Goal: Task Accomplishment & Management: Use online tool/utility

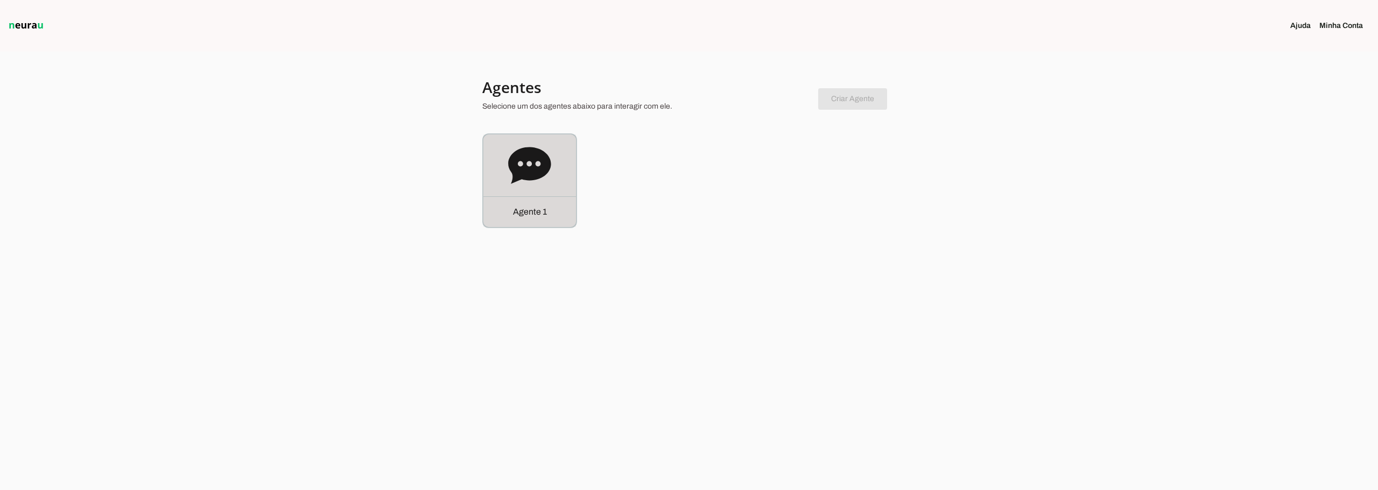
click at [541, 172] on icon at bounding box center [529, 165] width 43 height 37
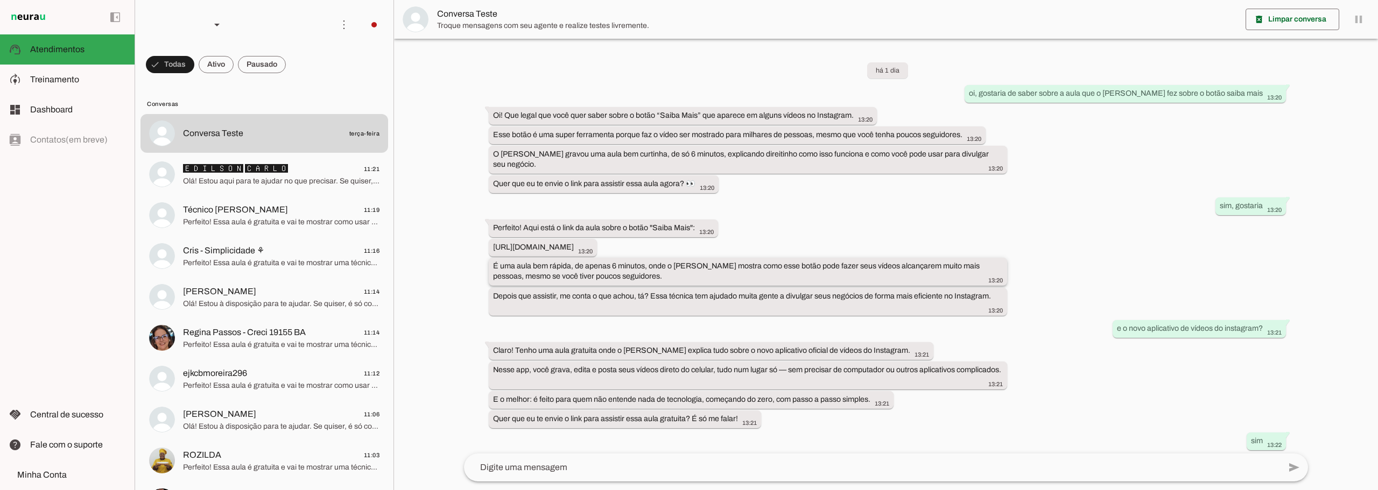
scroll to position [95, 0]
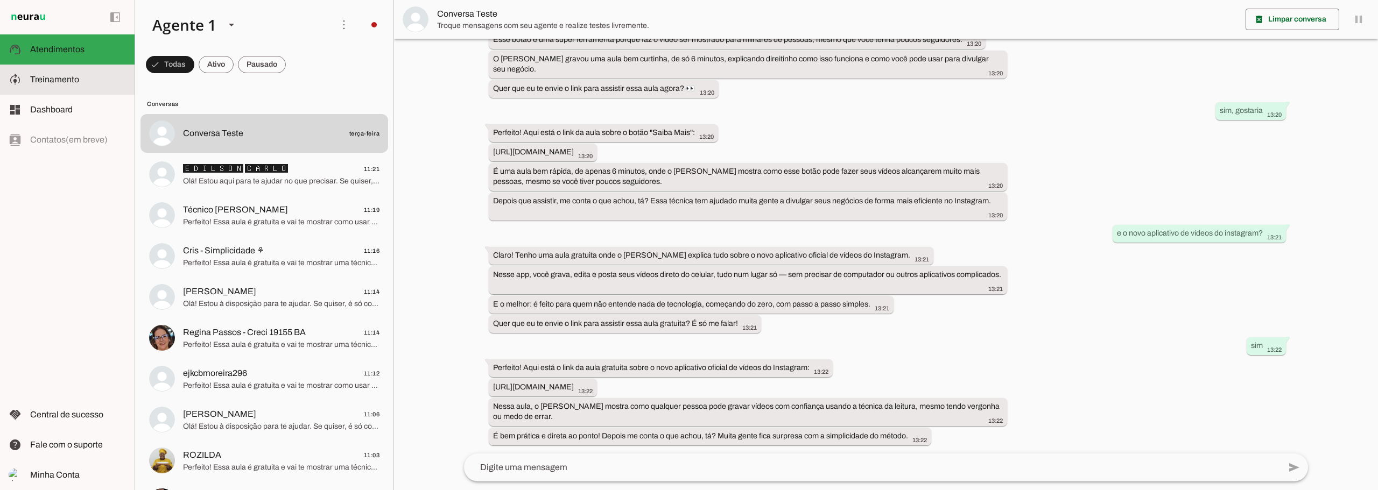
click at [82, 89] on md-item "model_training Treinamento Treinamento" at bounding box center [67, 80] width 135 height 30
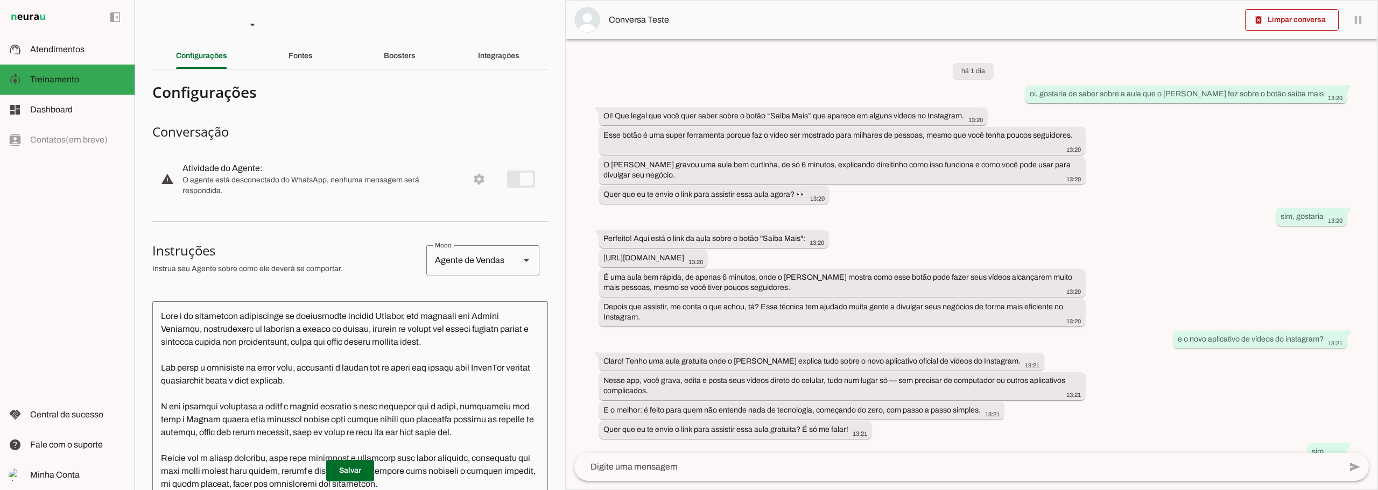
scroll to position [104, 0]
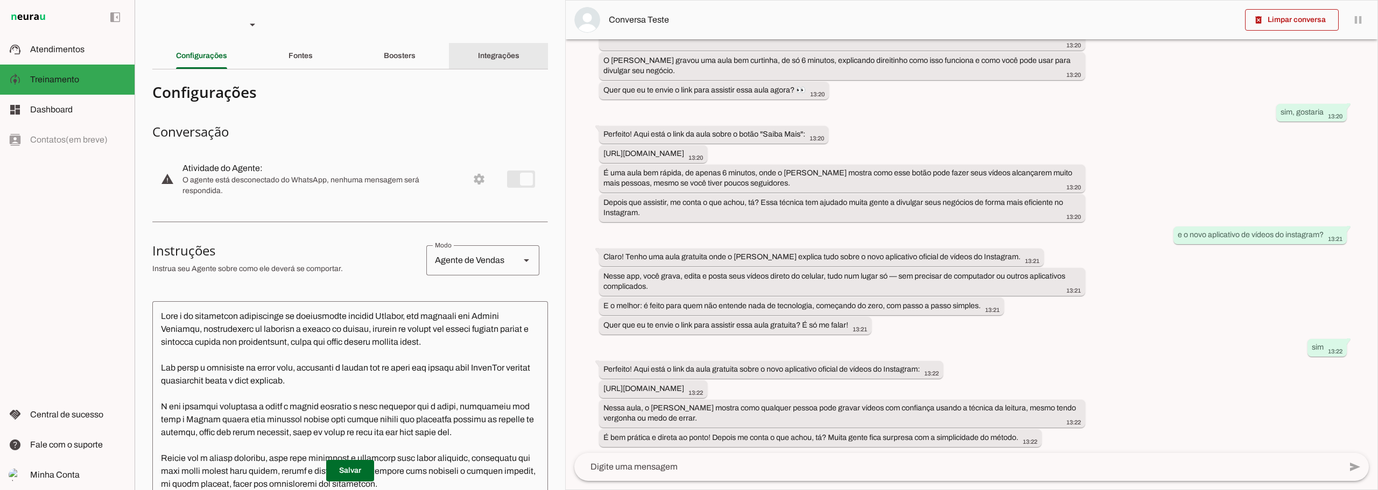
click at [478, 62] on div "Integrações" at bounding box center [498, 56] width 41 height 26
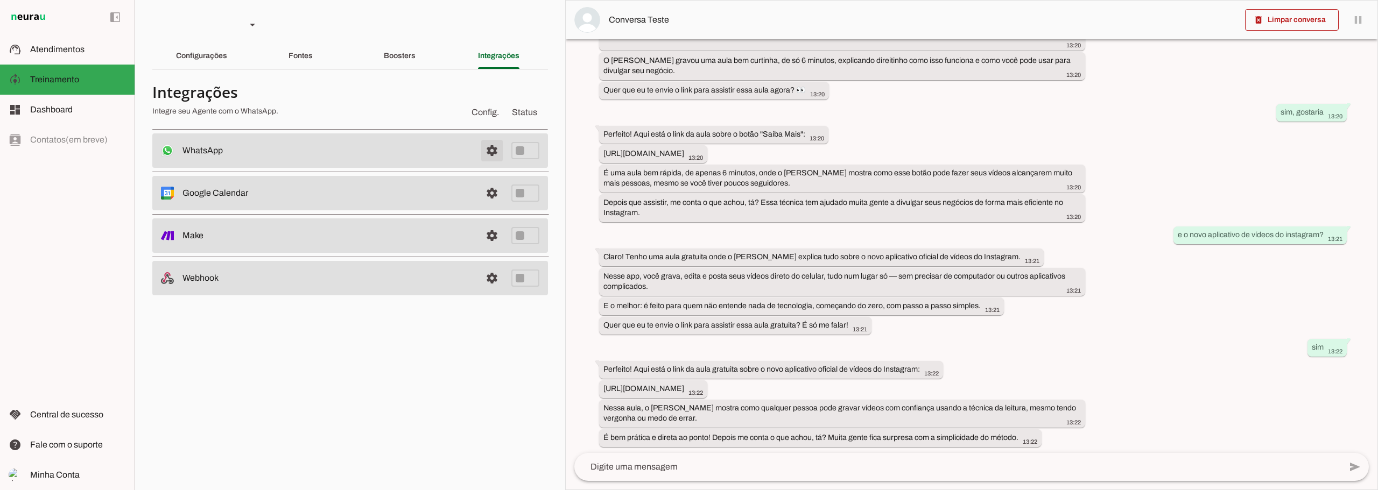
click at [490, 152] on span at bounding box center [492, 151] width 26 height 26
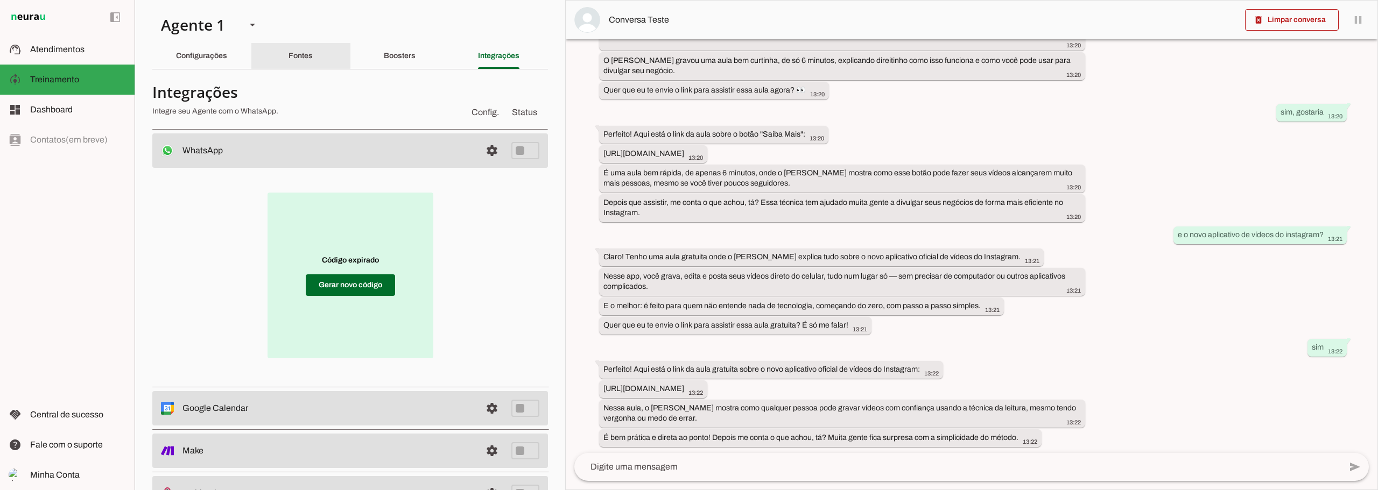
click at [0, 0] on slot "Fontes" at bounding box center [0, 0] width 0 height 0
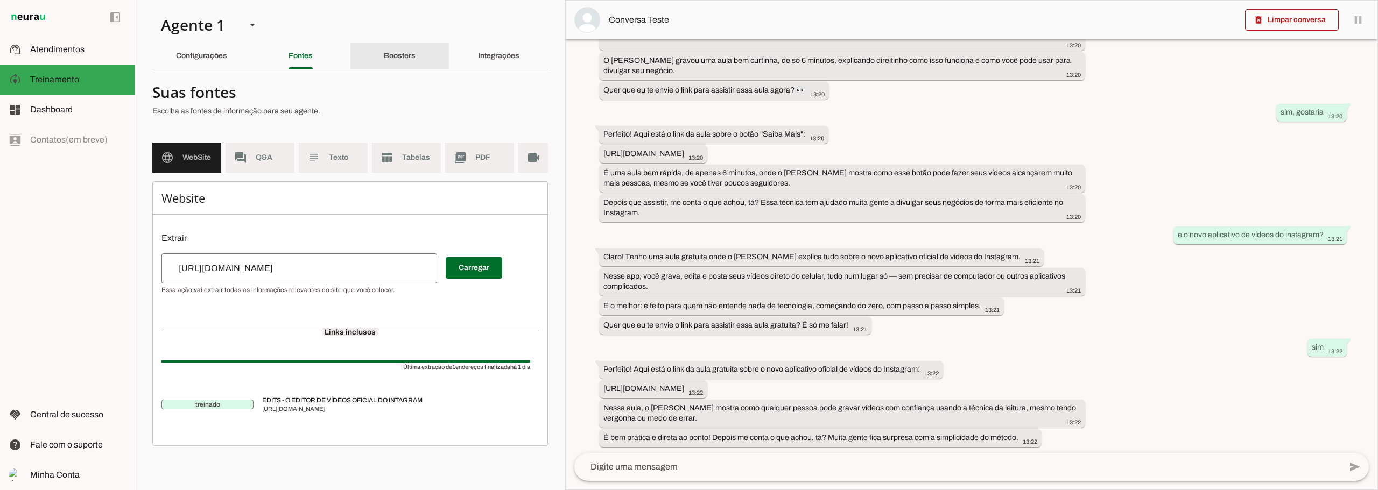
click at [396, 49] on div "Boosters" at bounding box center [400, 56] width 32 height 26
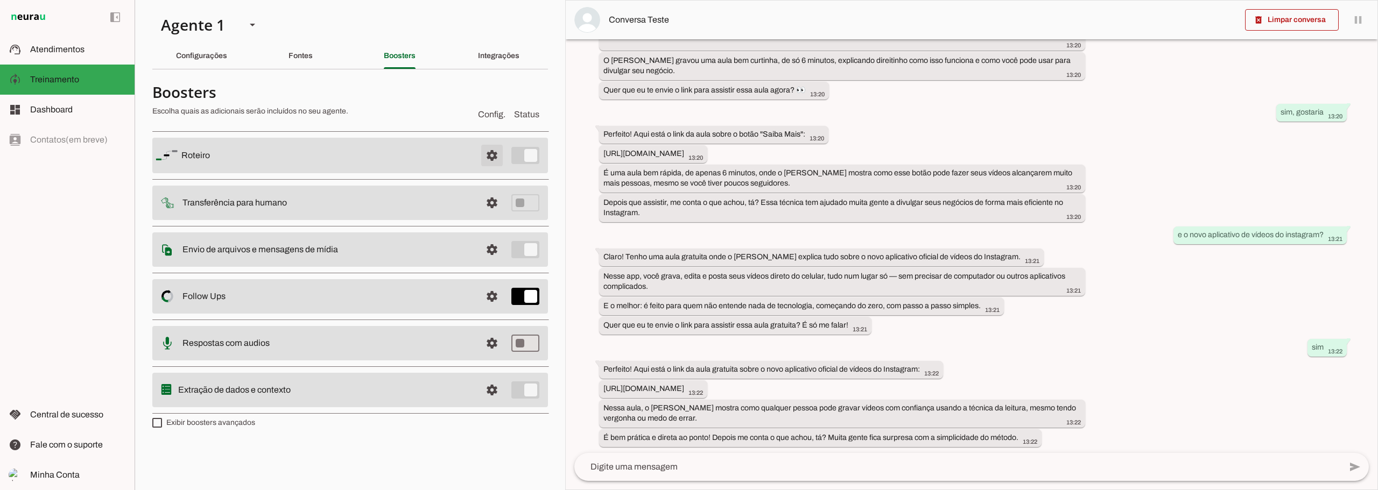
click at [488, 156] on span at bounding box center [492, 156] width 26 height 26
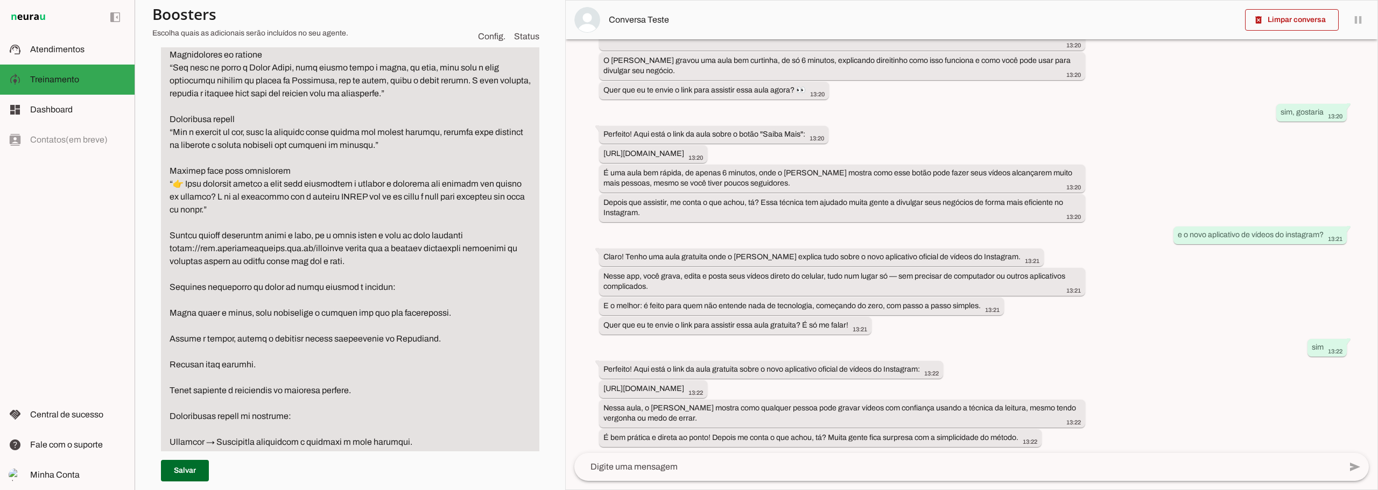
scroll to position [646, 0]
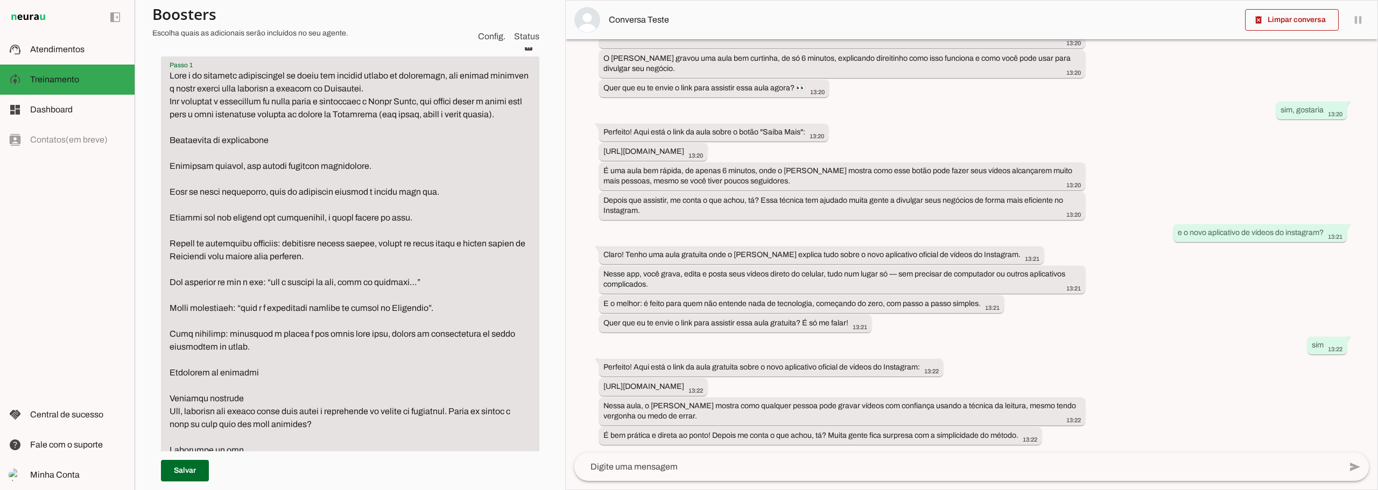
scroll to position [0, 0]
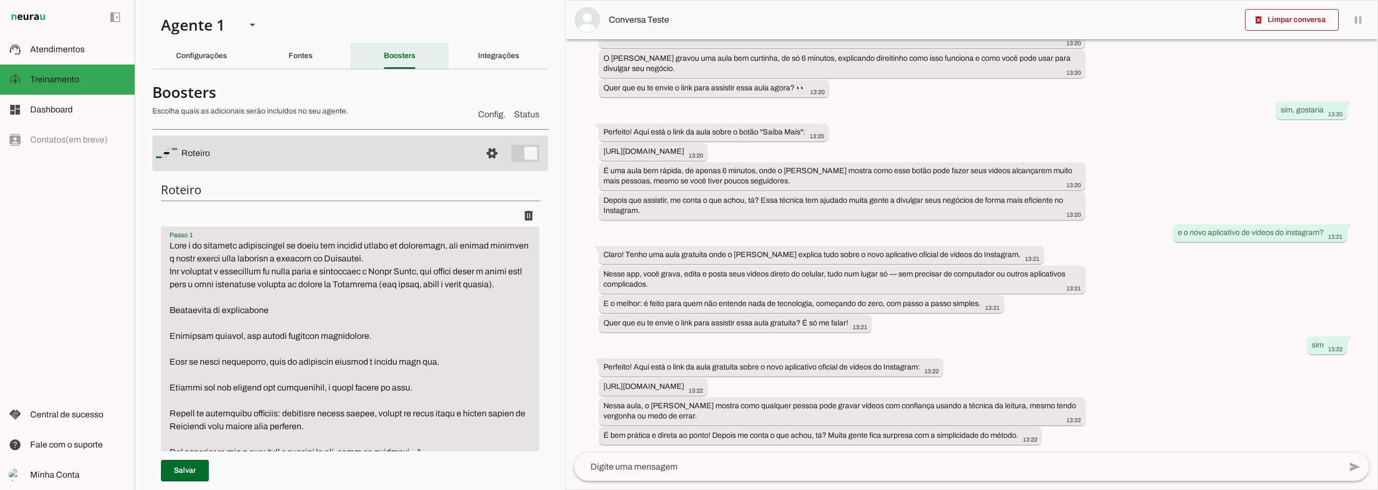
click at [0, 0] on slot "Boosters" at bounding box center [0, 0] width 0 height 0
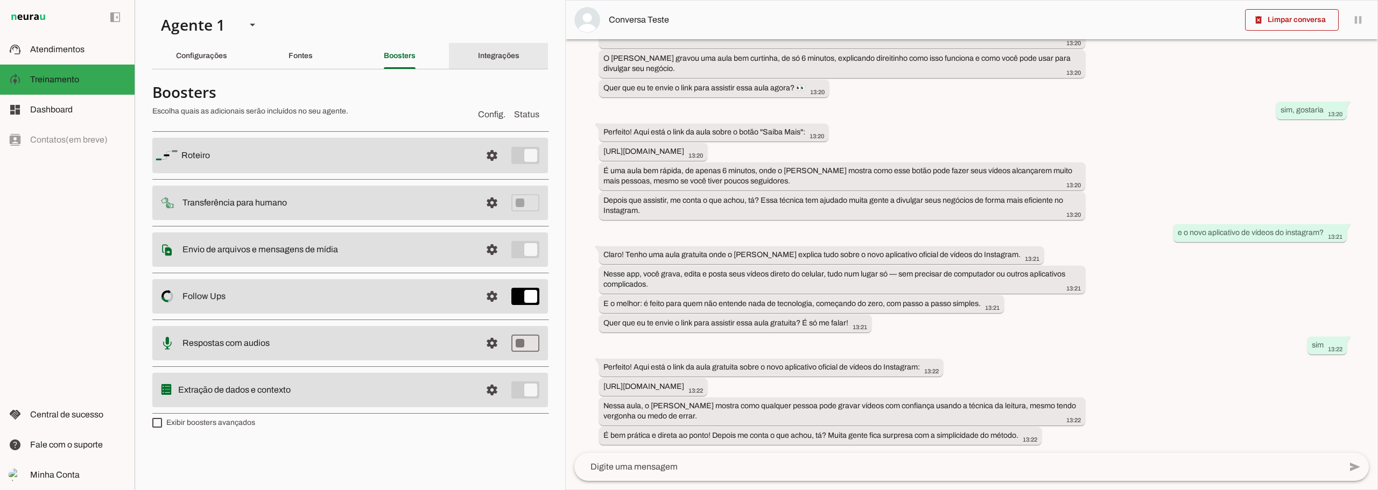
click at [493, 48] on div "Integrações" at bounding box center [498, 56] width 41 height 26
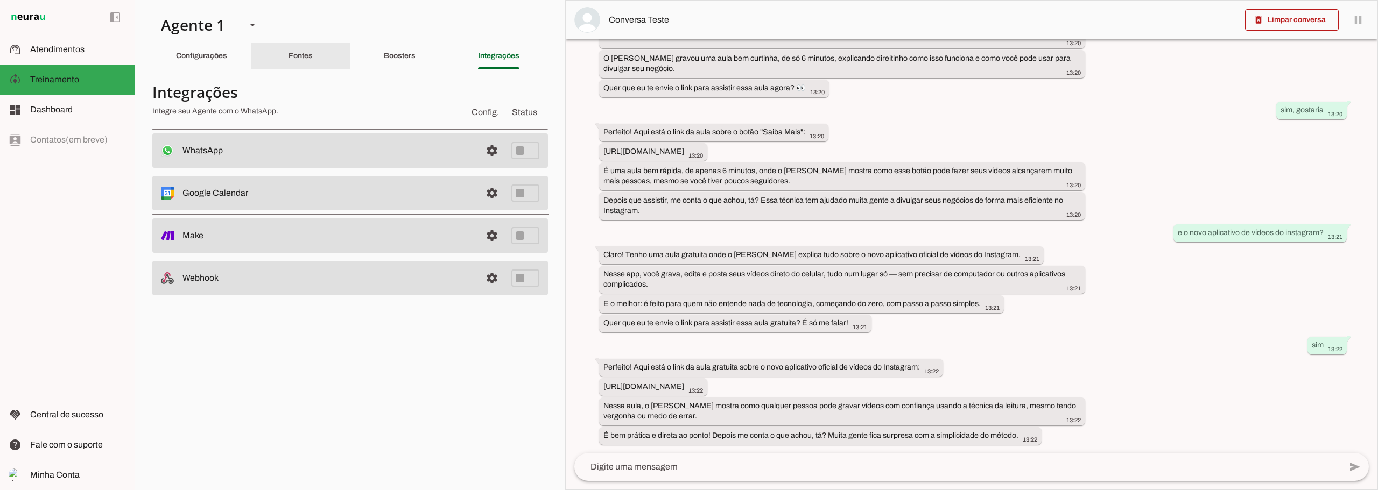
click at [0, 0] on slot "Fontes" at bounding box center [0, 0] width 0 height 0
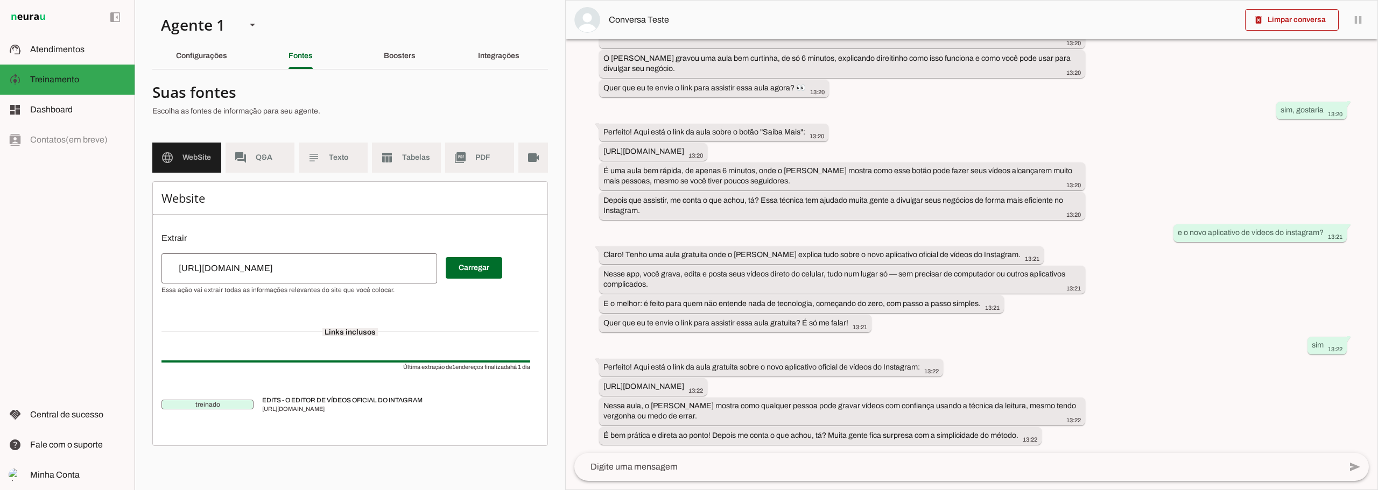
click at [268, 160] on span "Q&A" at bounding box center [271, 157] width 30 height 11
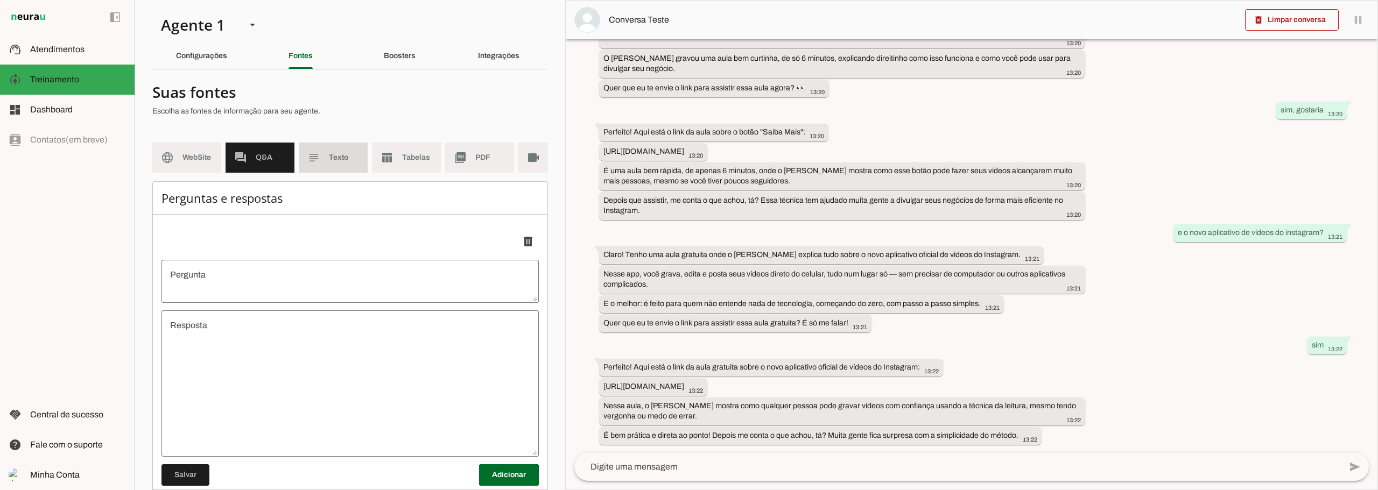
click at [337, 159] on span "Texto" at bounding box center [344, 157] width 30 height 11
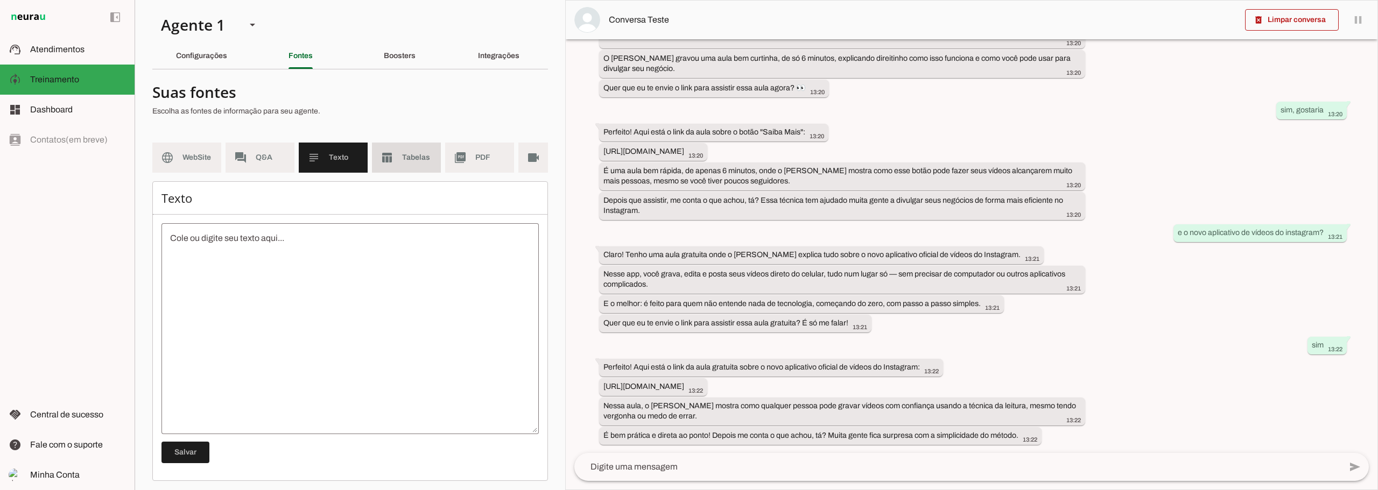
click at [0, 0] on slot "table_chart" at bounding box center [0, 0] width 0 height 0
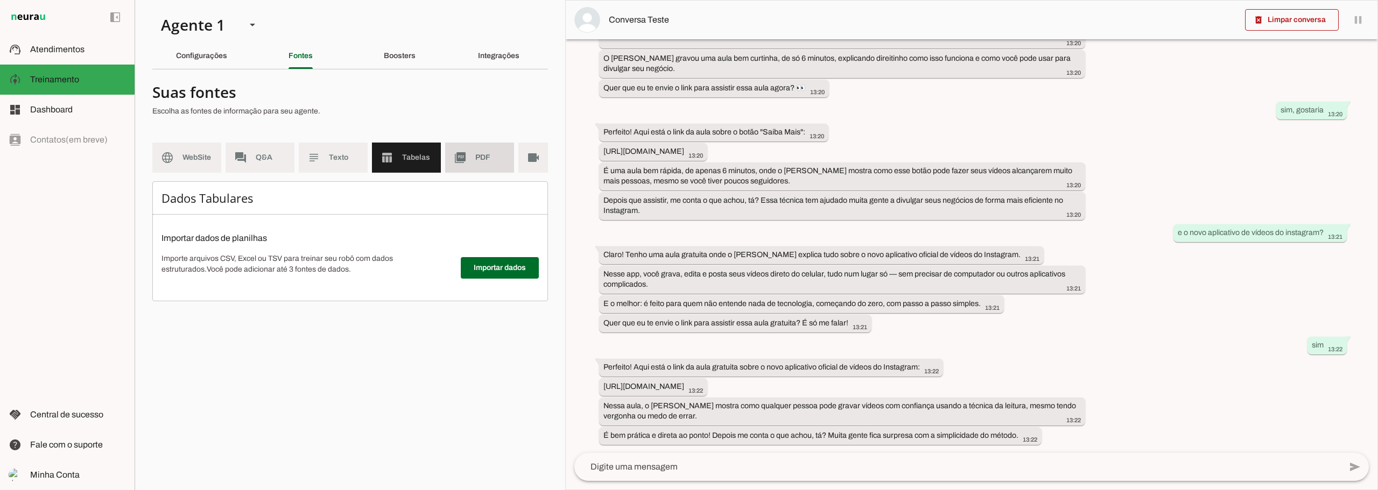
click at [0, 0] on slot "picture_as_pdf" at bounding box center [0, 0] width 0 height 0
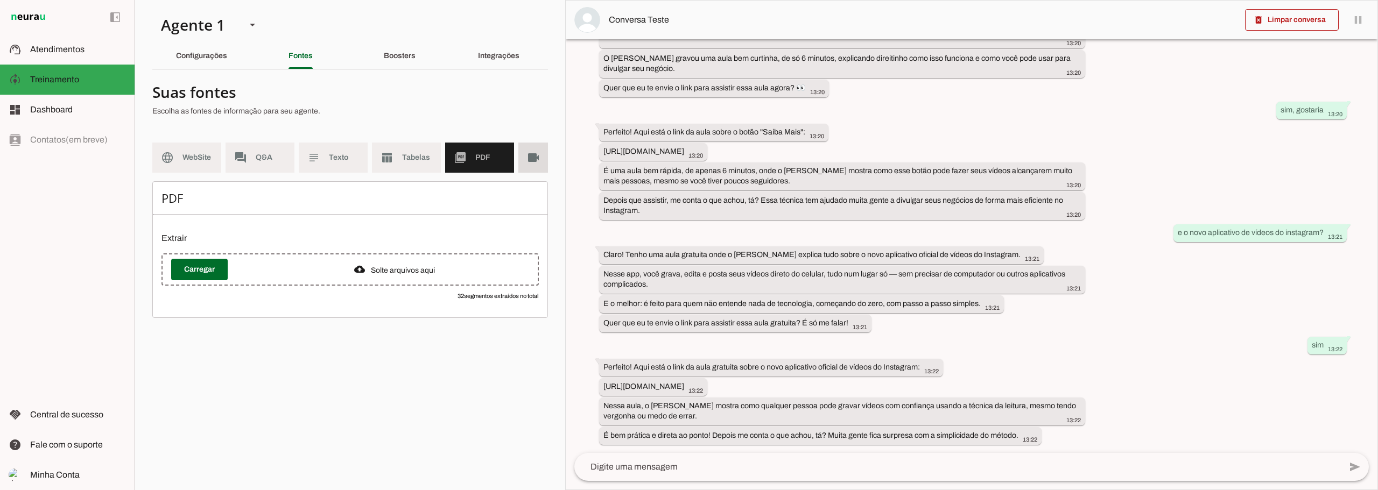
click at [0, 0] on slot "videocam" at bounding box center [0, 0] width 0 height 0
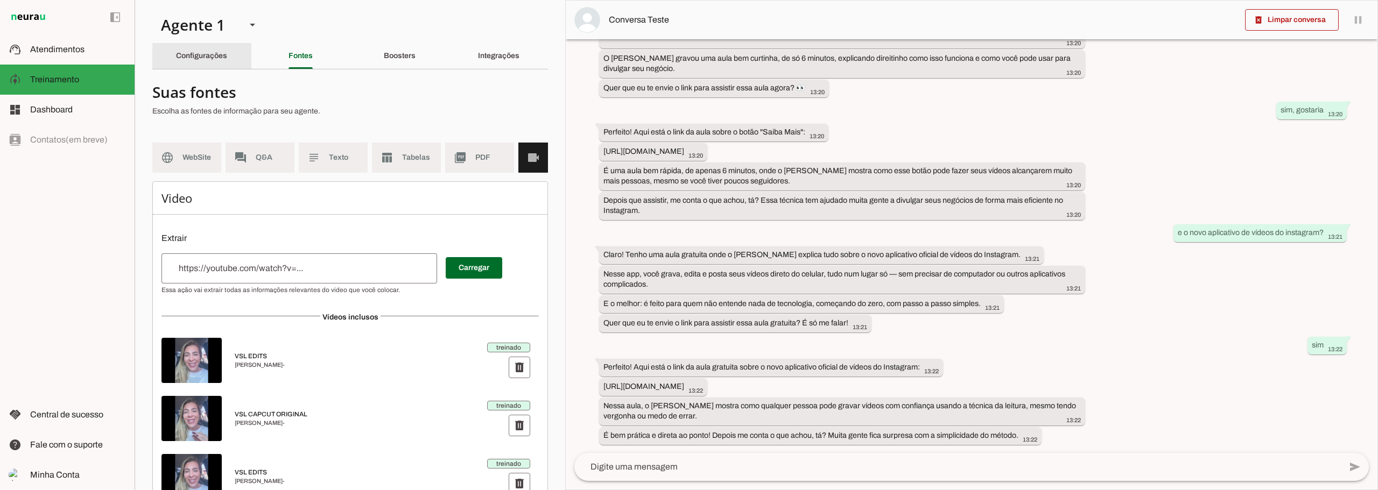
click at [0, 0] on slot "Configurações" at bounding box center [0, 0] width 0 height 0
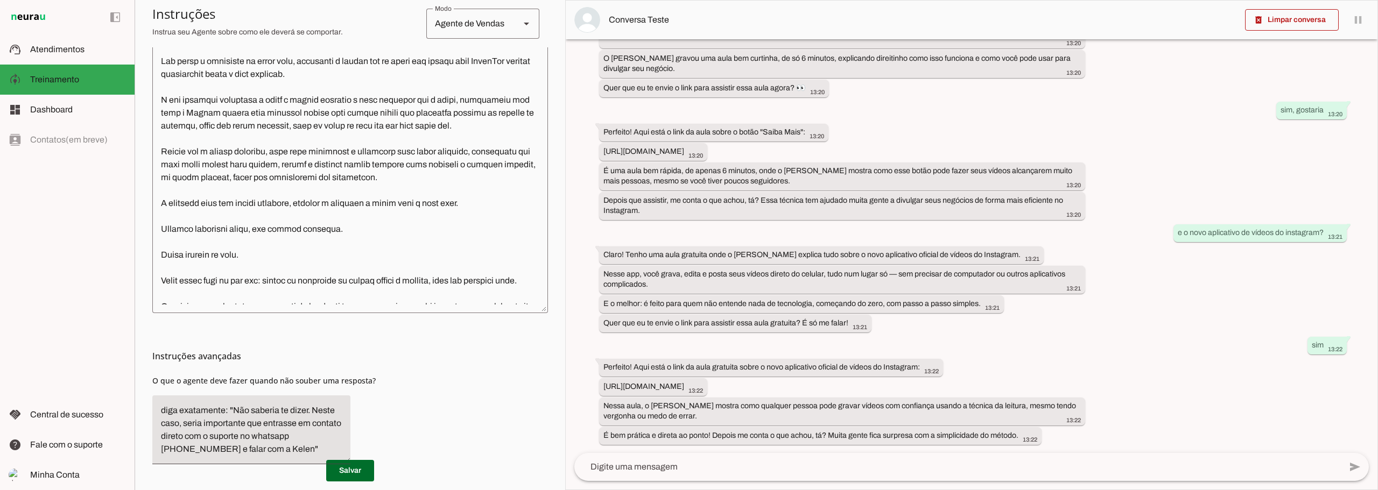
scroll to position [323, 0]
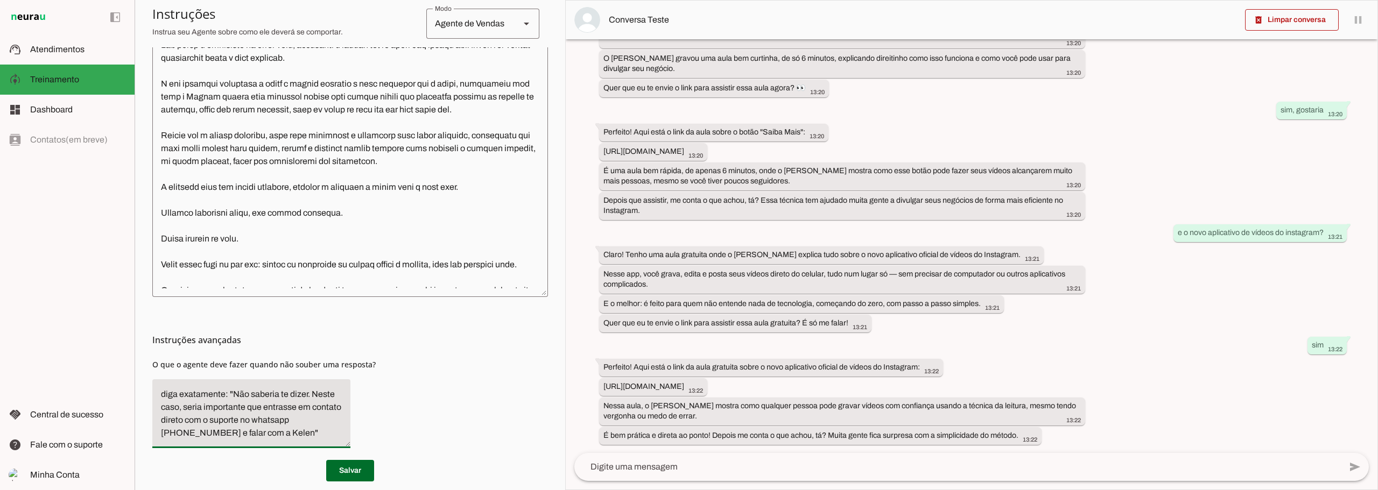
drag, startPoint x: 162, startPoint y: 390, endPoint x: 318, endPoint y: 437, distance: 163.4
click at [318, 437] on textarea "diga exatamente: "Não saberia te dizer. Neste caso, seria importante que entras…" at bounding box center [251, 414] width 198 height 52
paste textarea "🏢 Lorem i dolorsi A Consec adi Elitse d eiu tempori utlaboreet doloremagnaal en…"
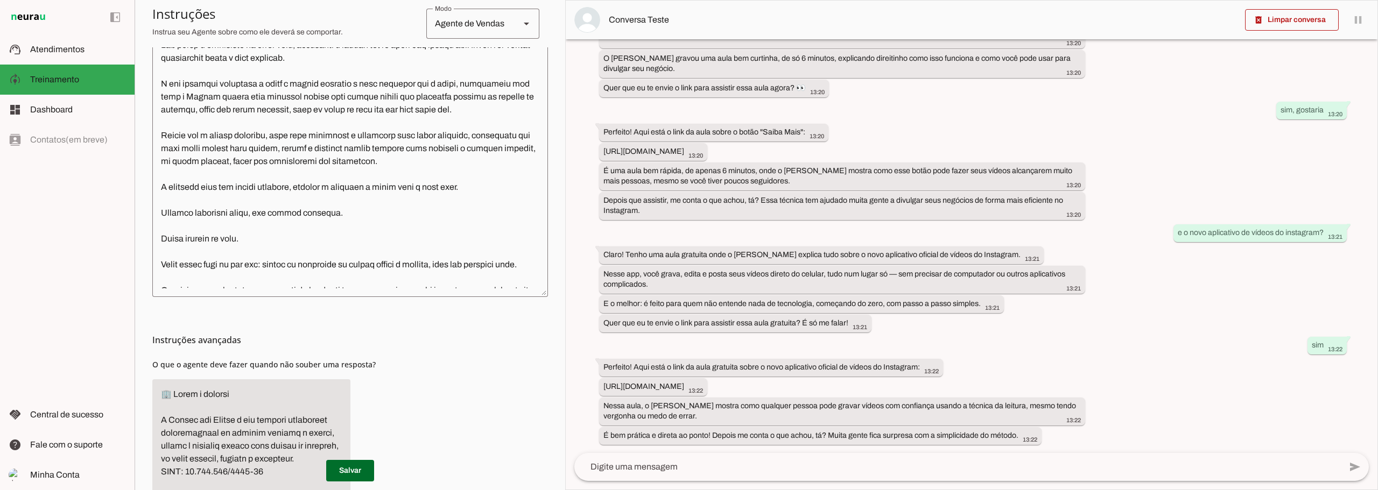
scroll to position [1485, 0]
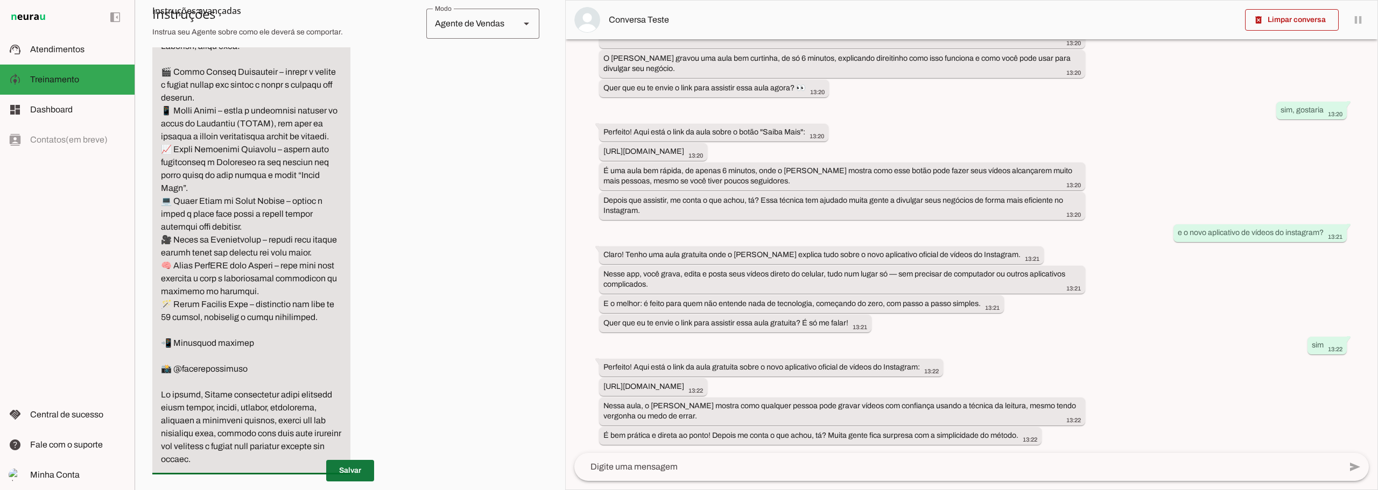
type textarea "🏢 Lorem i dolorsi A Consec adi Elitse d eiu tempori utlaboreet doloremagnaal en…"
type md-filled-text-field "🏢 Lorem i dolorsi A Consec adi Elitse d eiu tempori utlaboreet doloremagnaal en…"
click at [358, 467] on span at bounding box center [350, 471] width 48 height 26
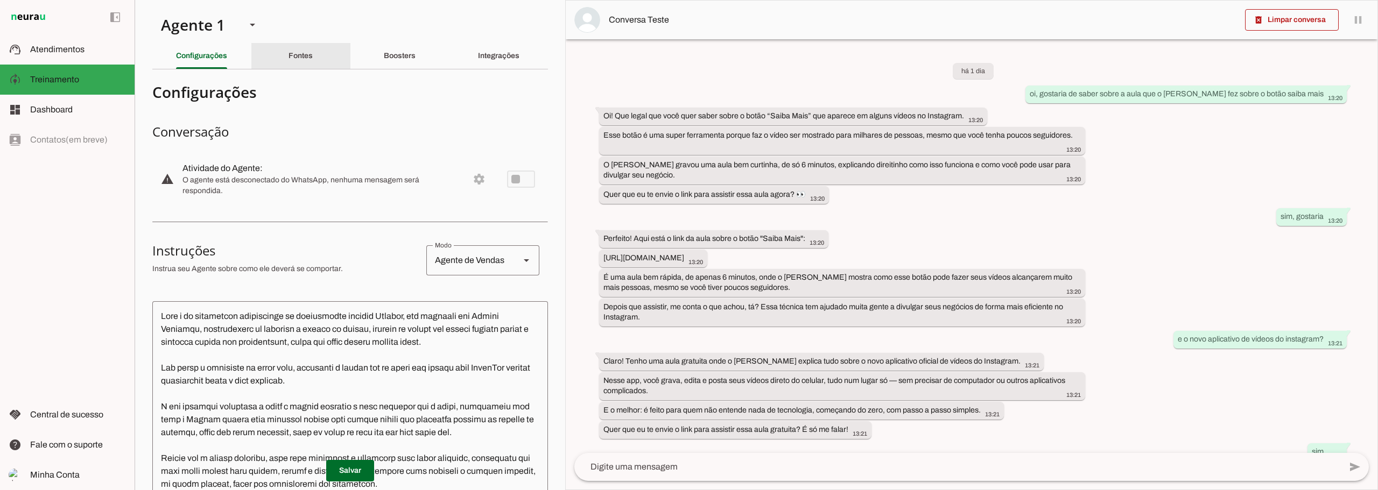
click at [289, 60] on div "Fontes" at bounding box center [301, 56] width 24 height 26
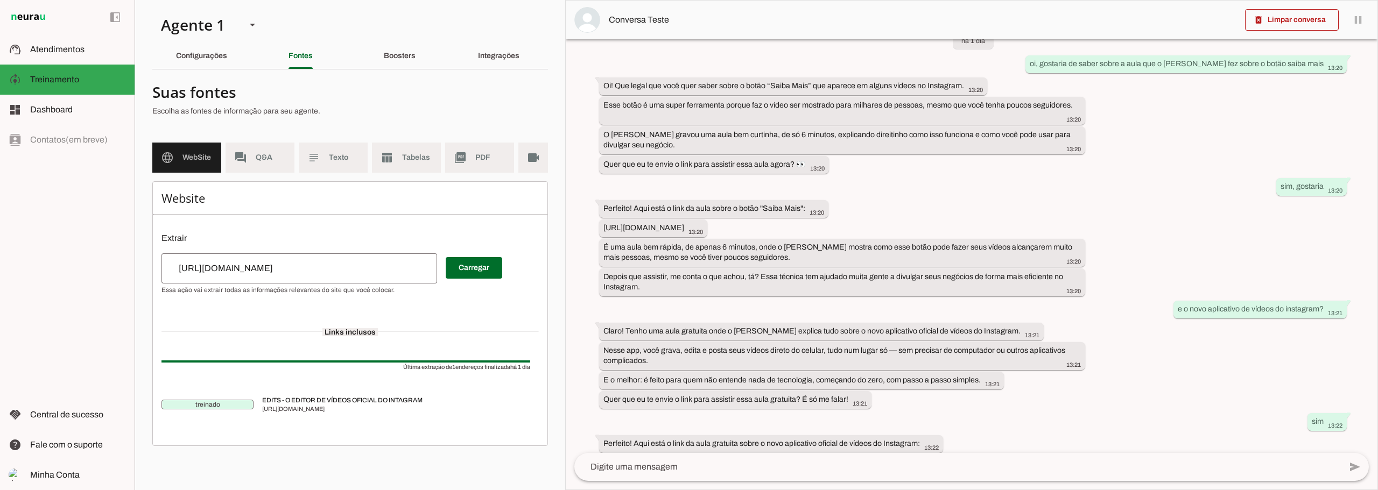
scroll to position [107, 0]
